Goal: Information Seeking & Learning: Check status

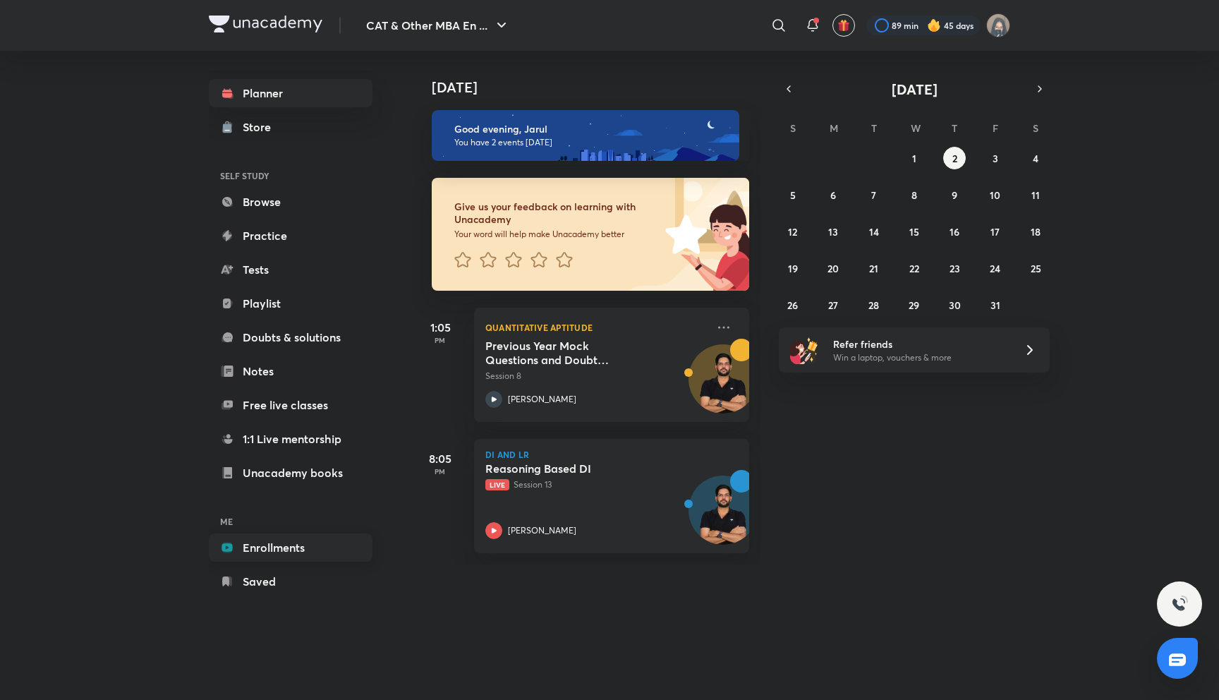
click at [286, 540] on link "Enrollments" at bounding box center [291, 547] width 164 height 28
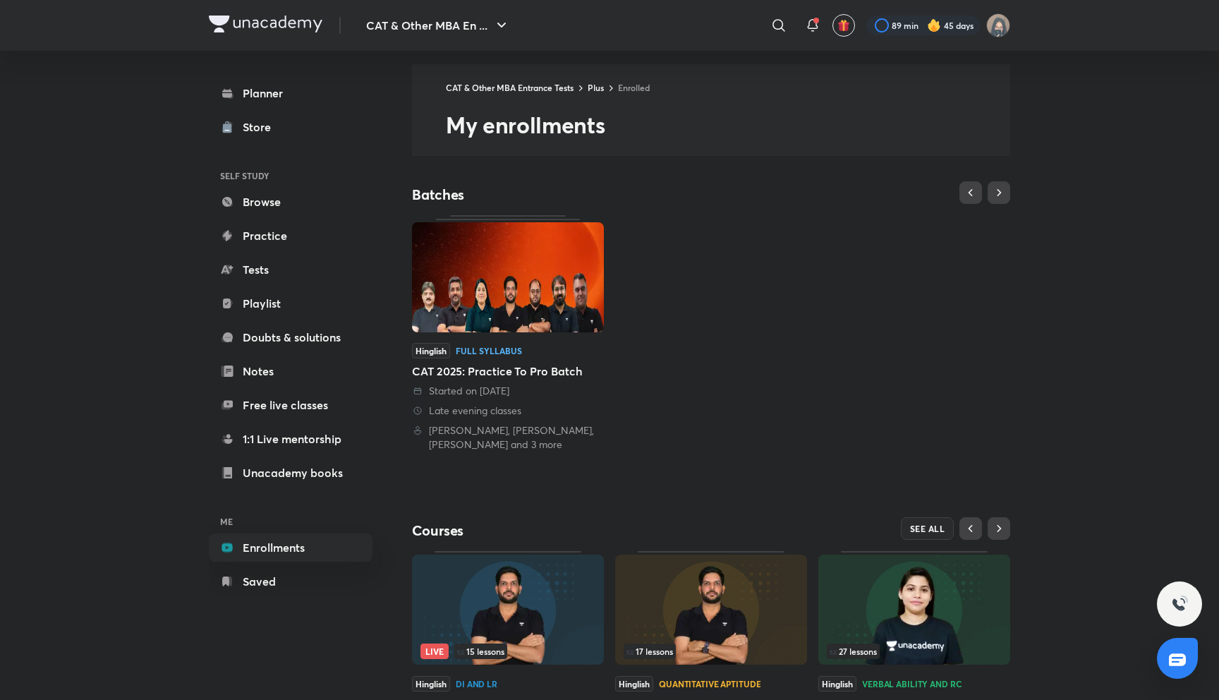
scroll to position [111, 0]
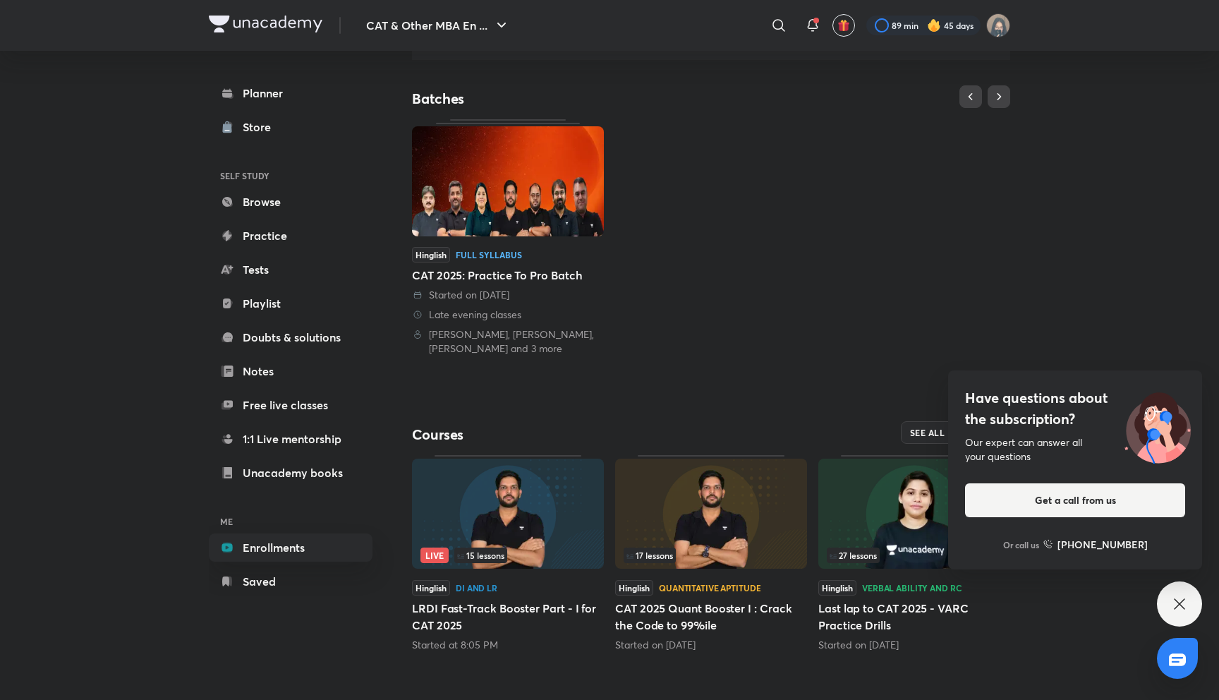
click at [968, 429] on h4 "Have questions about the subscription?" at bounding box center [1075, 408] width 220 height 42
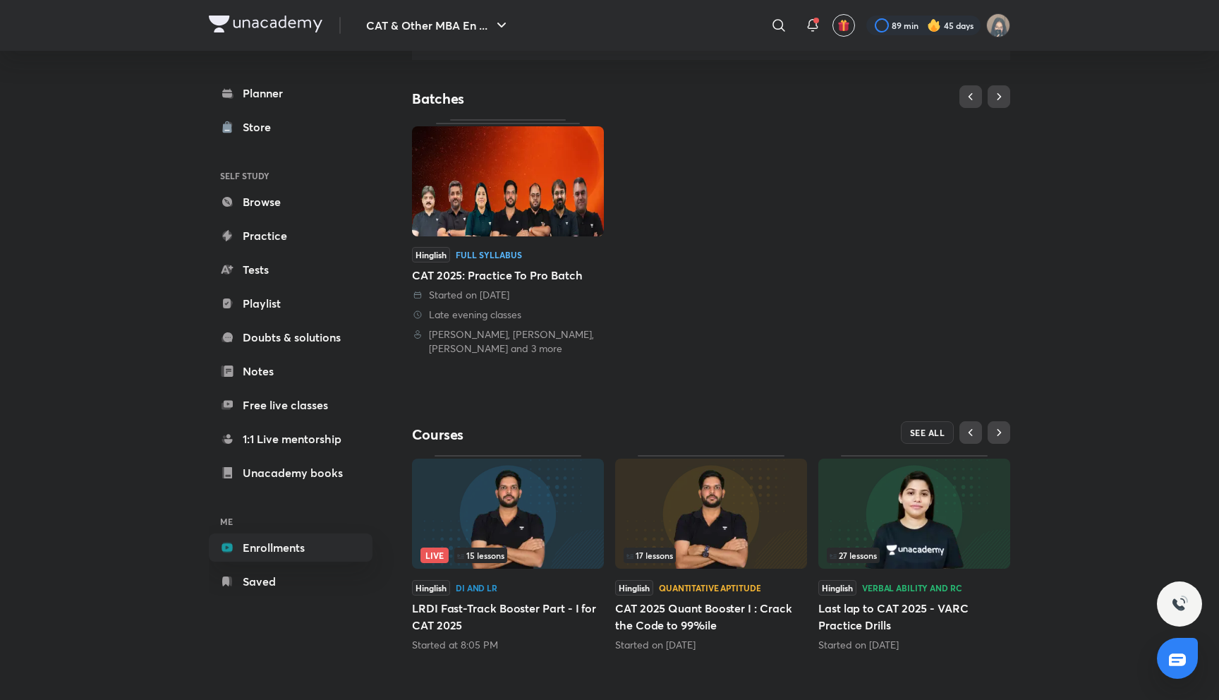
click at [1177, 613] on div at bounding box center [1179, 603] width 45 height 45
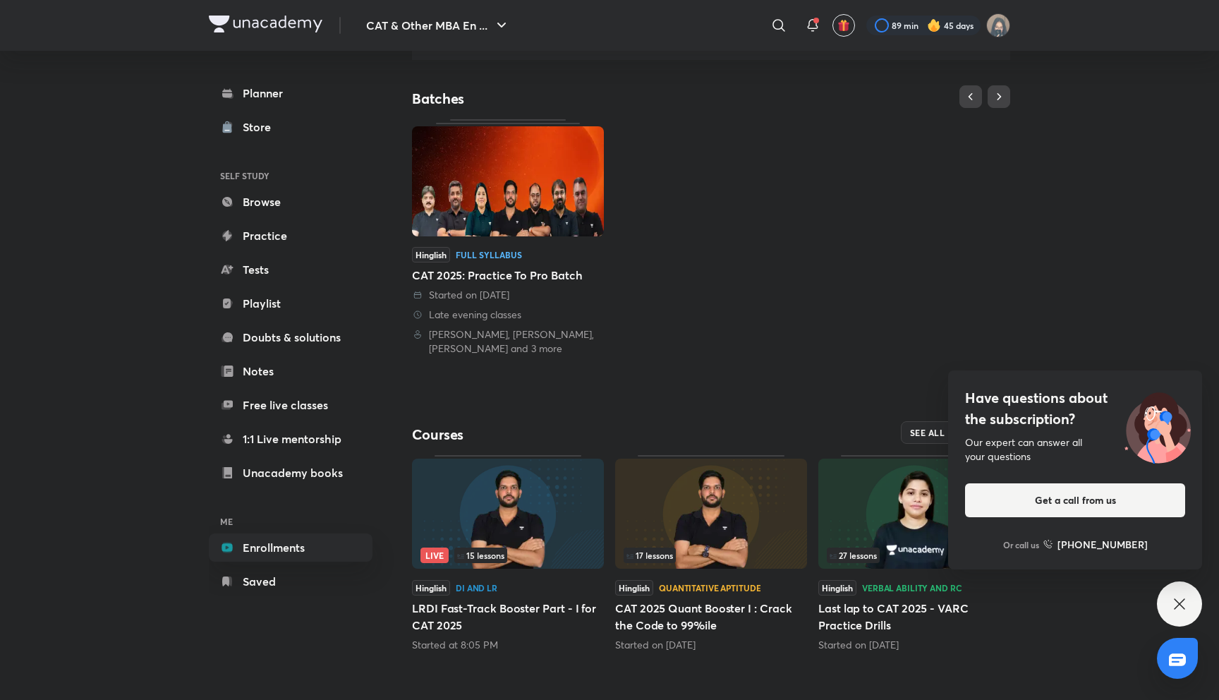
click at [1177, 613] on div "Have questions about the subscription? Our expert can answer all your questions…" at bounding box center [1179, 603] width 45 height 45
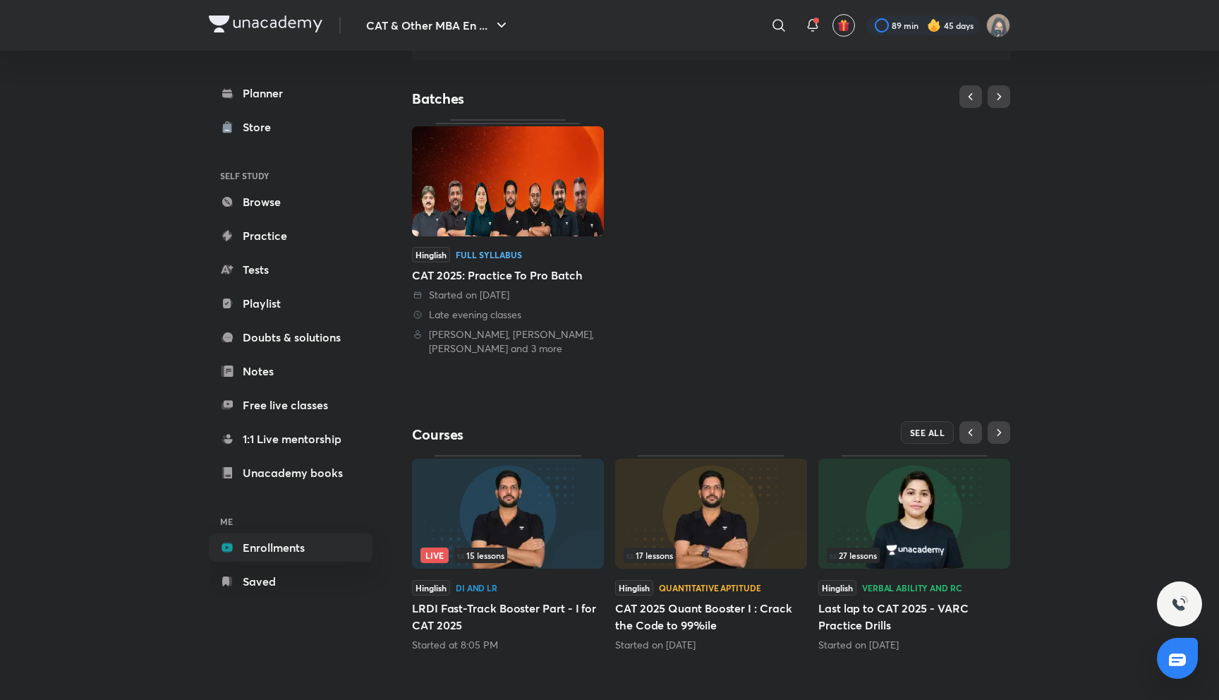
click at [1177, 613] on div at bounding box center [1179, 603] width 45 height 45
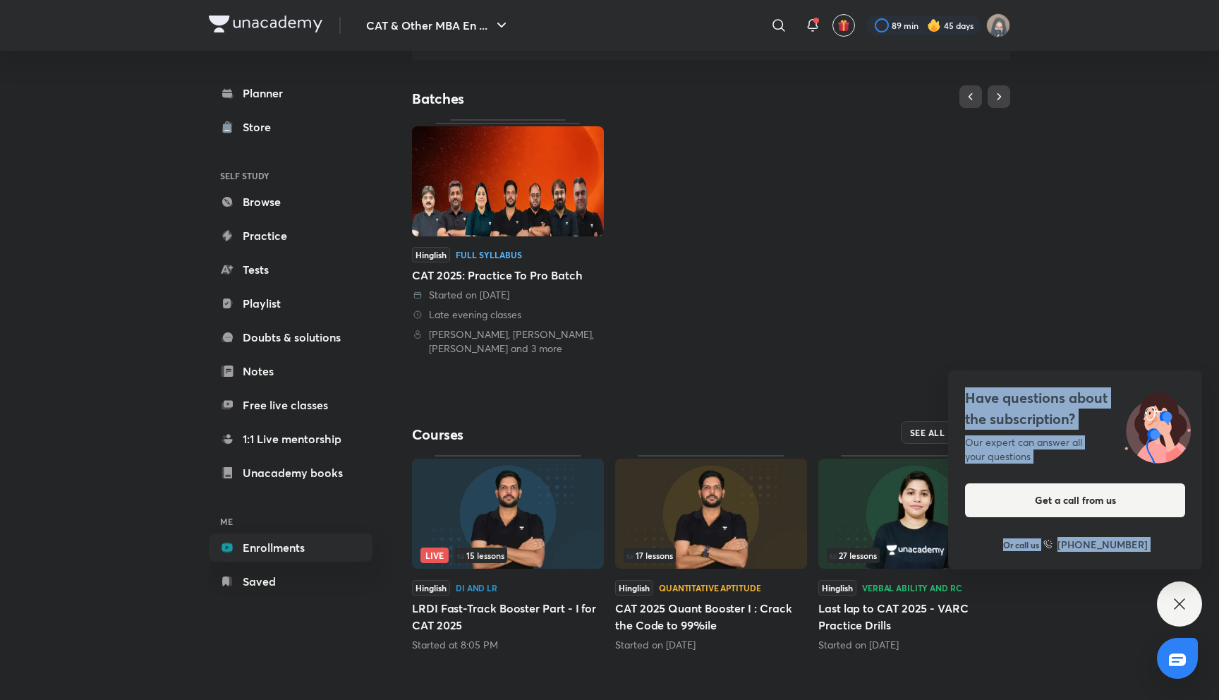
click at [1177, 613] on div "Have questions about the subscription? Our expert can answer all your questions…" at bounding box center [1179, 603] width 45 height 45
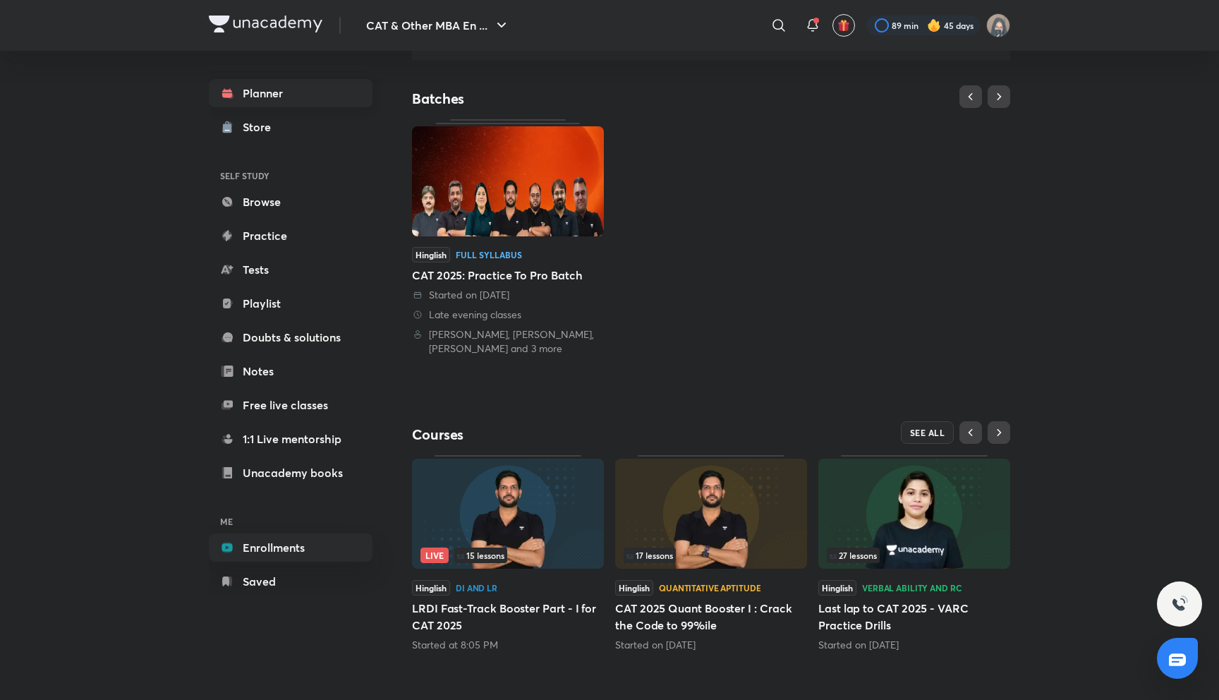
click at [301, 100] on link "Planner" at bounding box center [291, 93] width 164 height 28
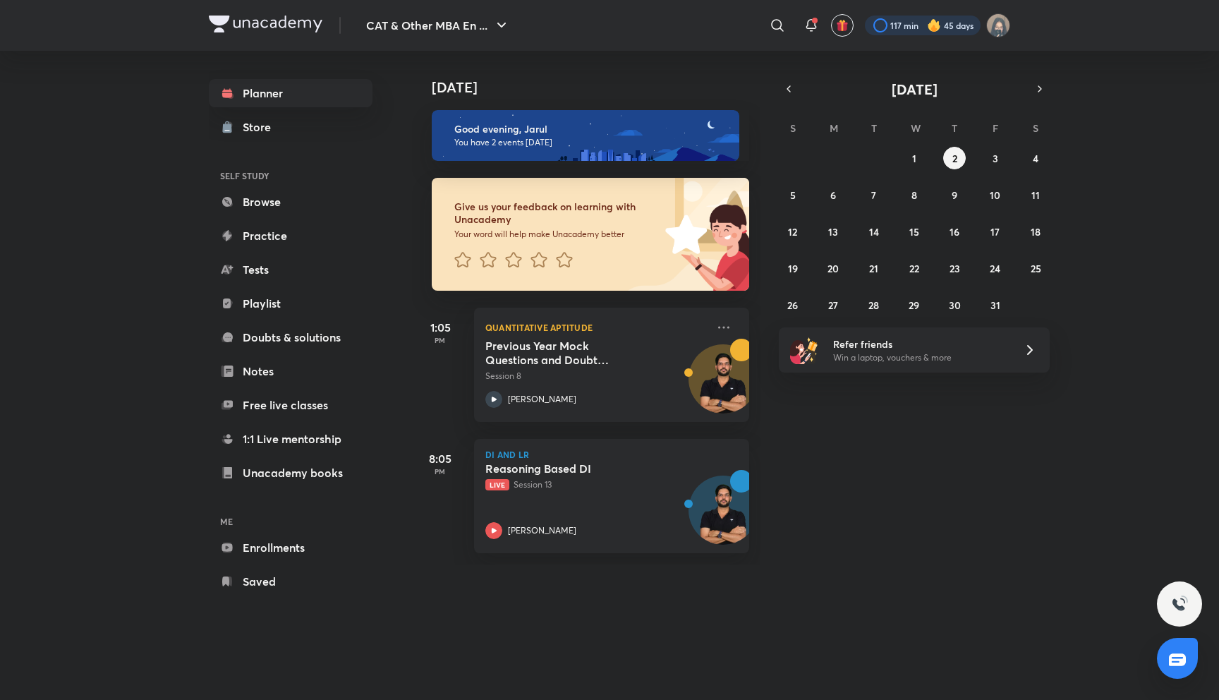
click at [913, 23] on div at bounding box center [923, 26] width 116 height 20
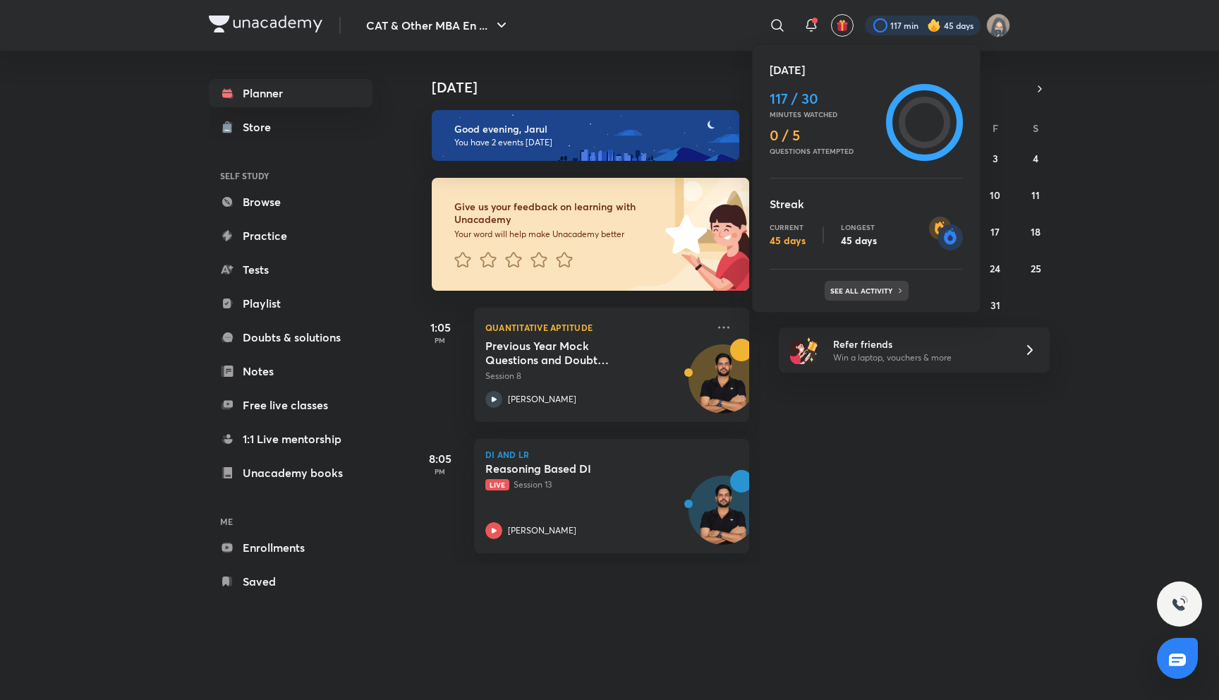
click at [830, 284] on div "See all activity" at bounding box center [867, 291] width 84 height 20
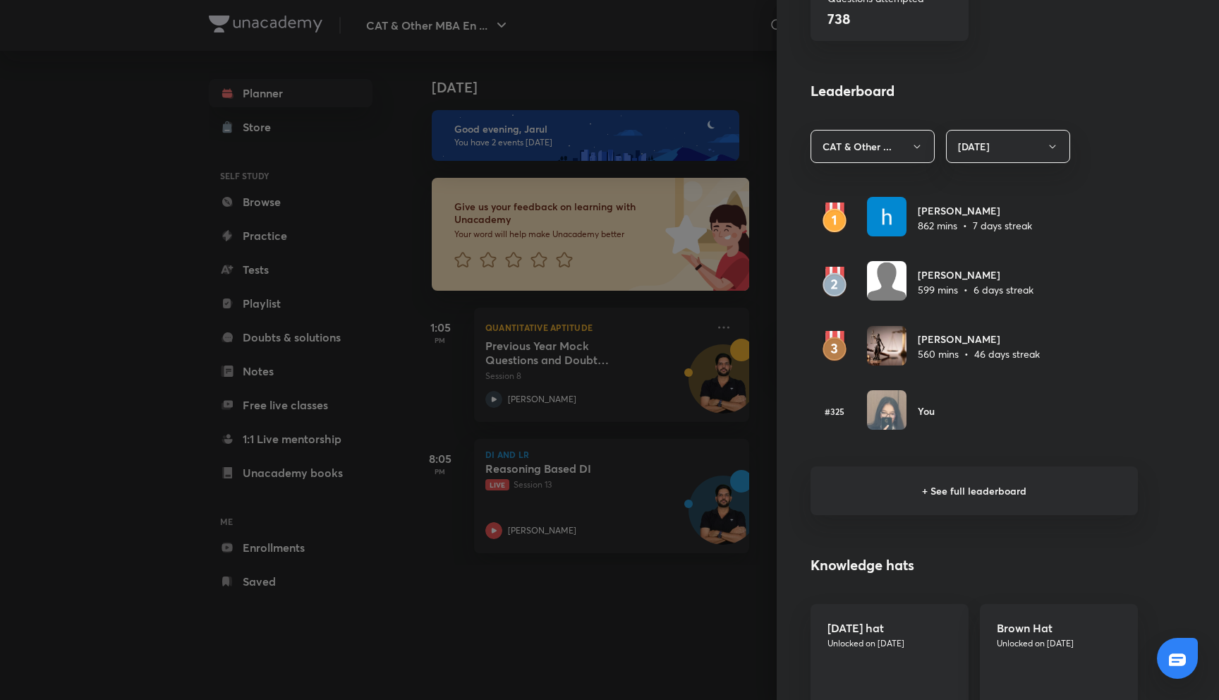
scroll to position [732, 0]
